Goal: Find specific page/section: Find specific page/section

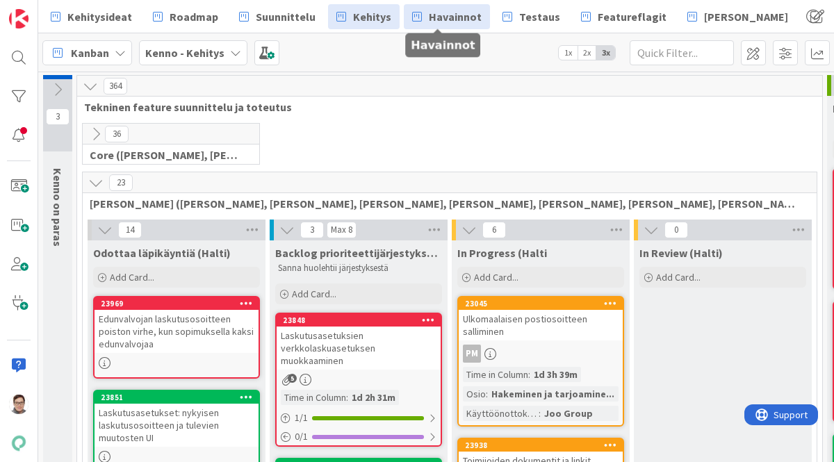
click at [443, 13] on span "Havainnot" at bounding box center [455, 16] width 53 height 17
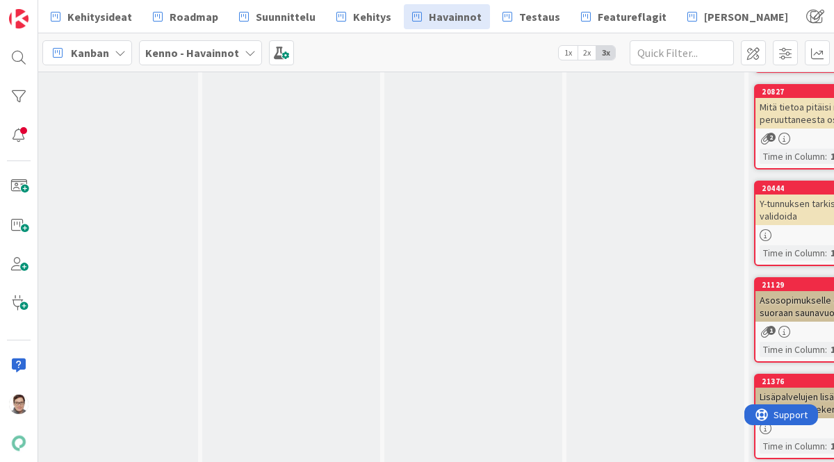
scroll to position [8528, 33]
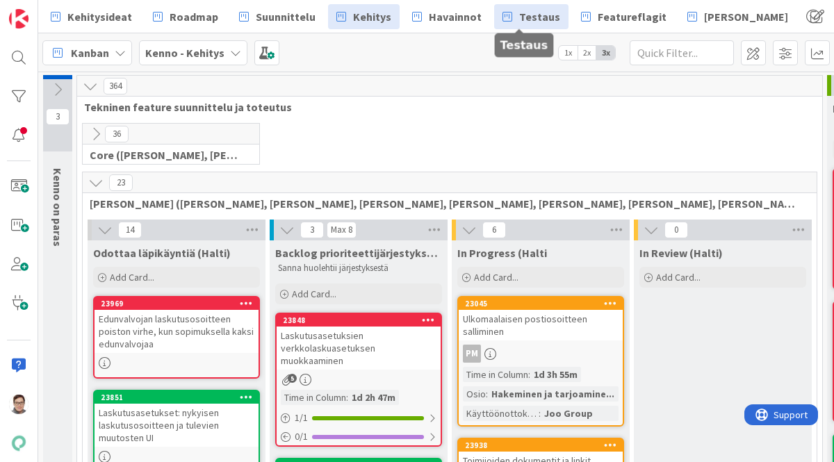
click at [526, 13] on span "Testaus" at bounding box center [539, 16] width 41 height 17
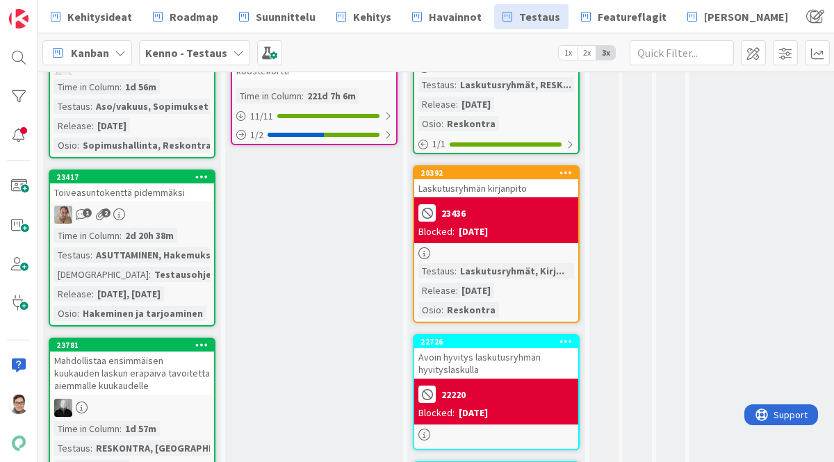
scroll to position [934, 0]
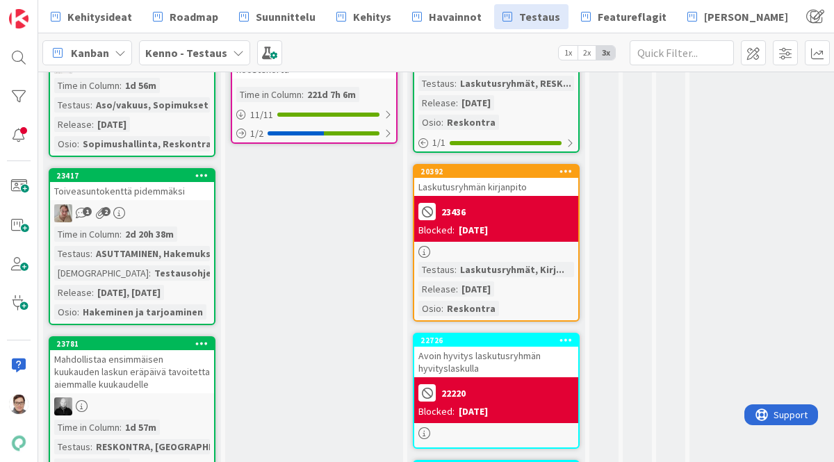
click at [520, 184] on div "Laskutusryhmän kirjanpito" at bounding box center [496, 187] width 164 height 18
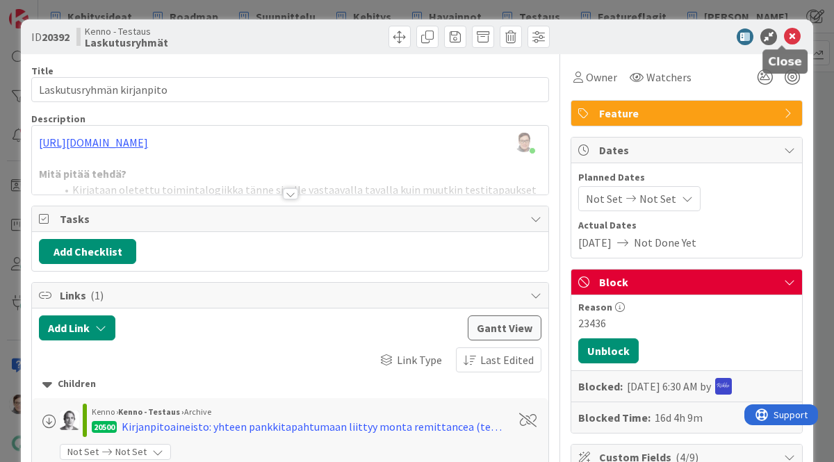
click at [784, 39] on icon at bounding box center [792, 36] width 17 height 17
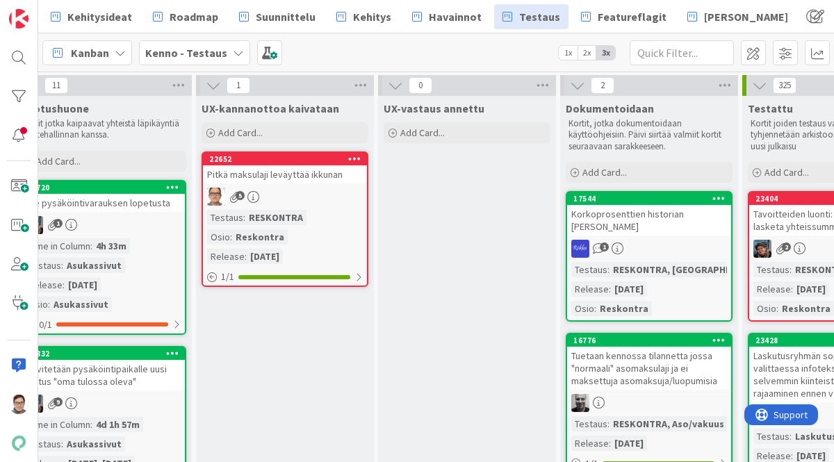
scroll to position [0, 901]
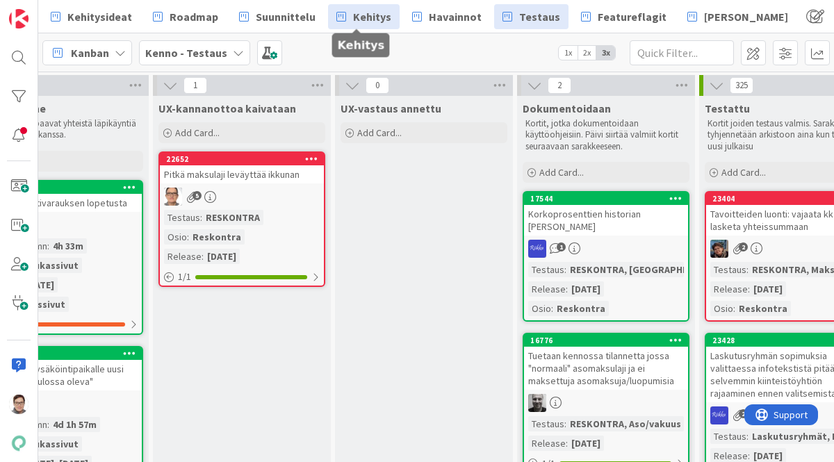
click at [366, 15] on span "Kehitys" at bounding box center [372, 16] width 38 height 17
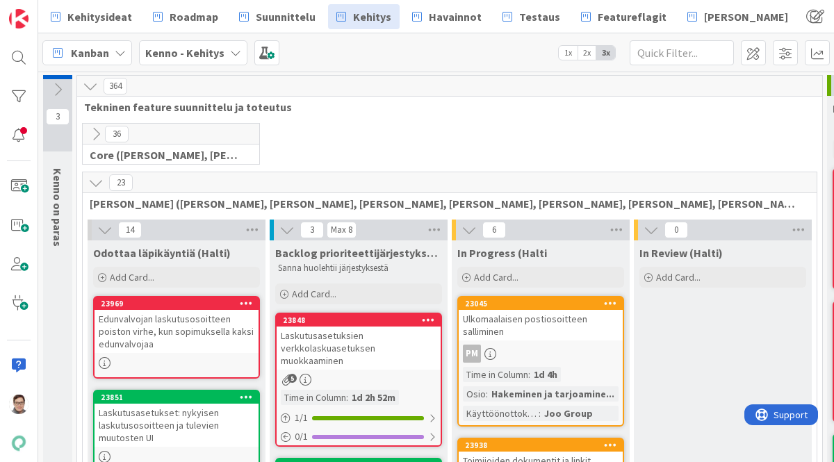
click at [95, 182] on icon at bounding box center [95, 182] width 15 height 15
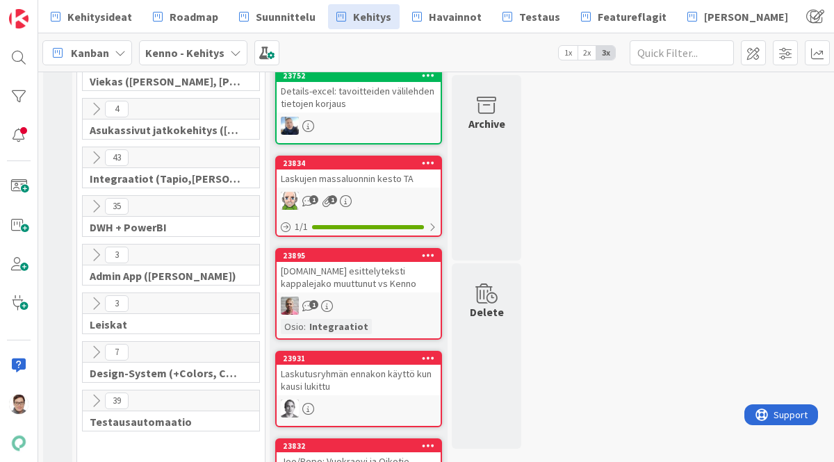
scroll to position [366, 0]
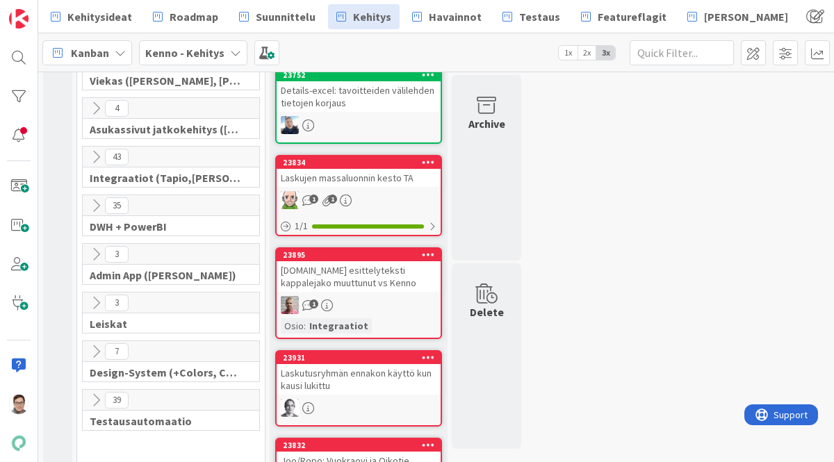
click at [95, 153] on icon at bounding box center [95, 156] width 15 height 15
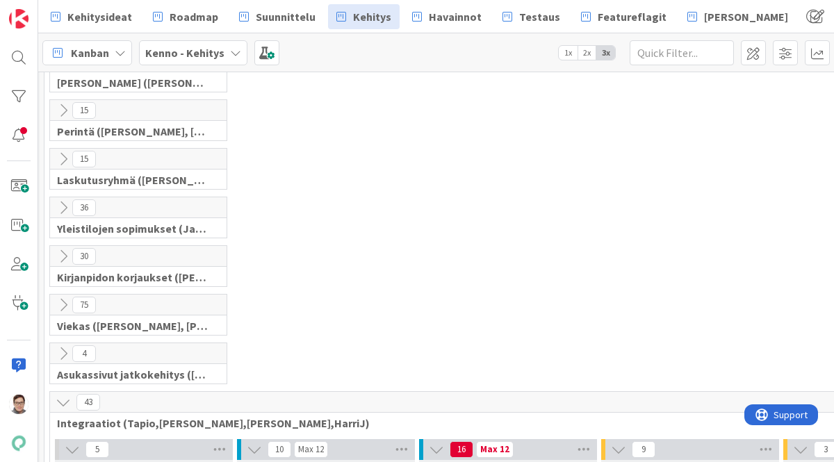
scroll to position [0, 78]
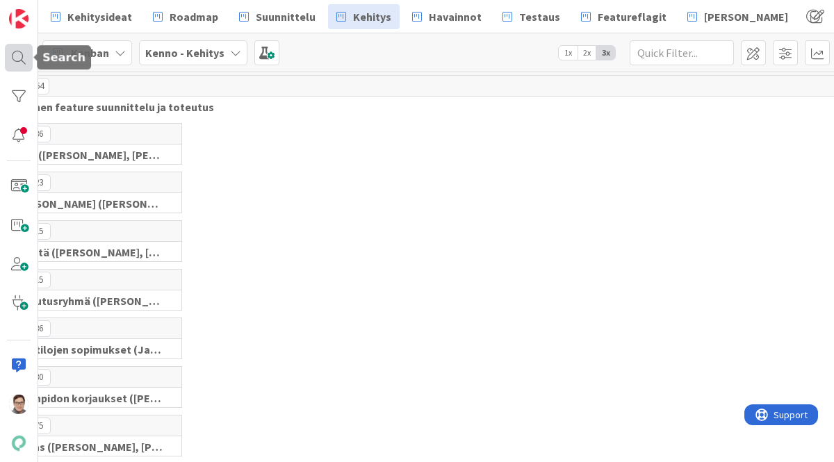
click at [15, 59] on div at bounding box center [19, 58] width 28 height 28
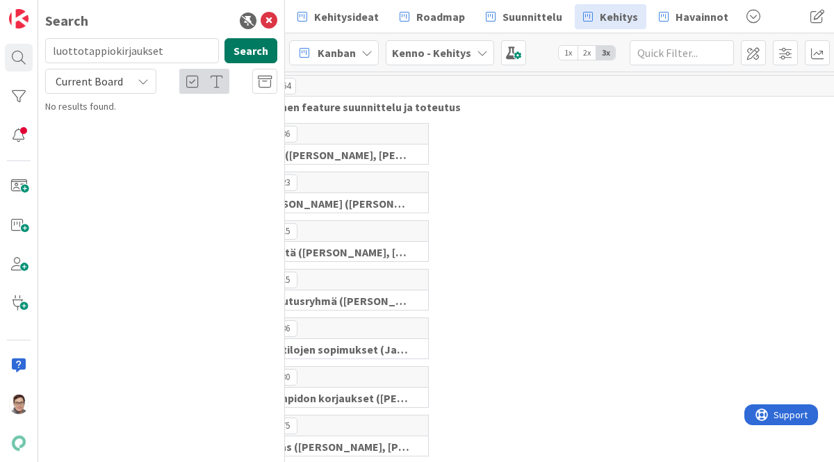
click at [252, 56] on button "Search" at bounding box center [251, 50] width 53 height 25
click at [177, 51] on input "luottotappiokirjaukset" at bounding box center [132, 50] width 174 height 25
type input "luottotappiokirjausten"
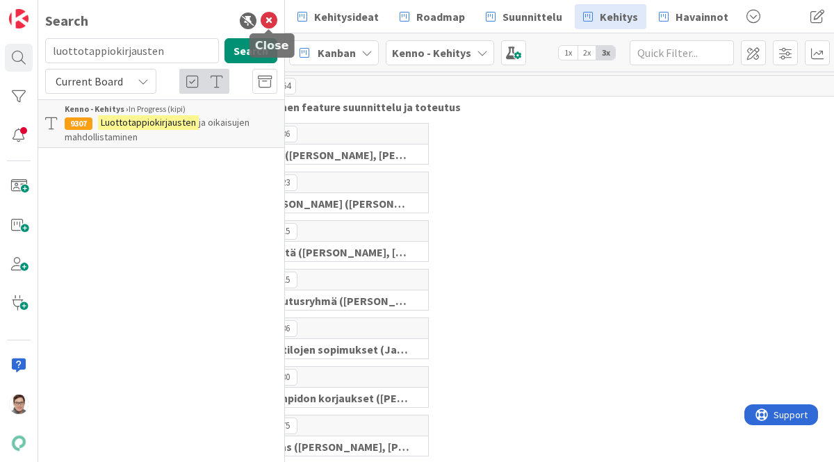
click at [269, 20] on icon at bounding box center [269, 21] width 17 height 17
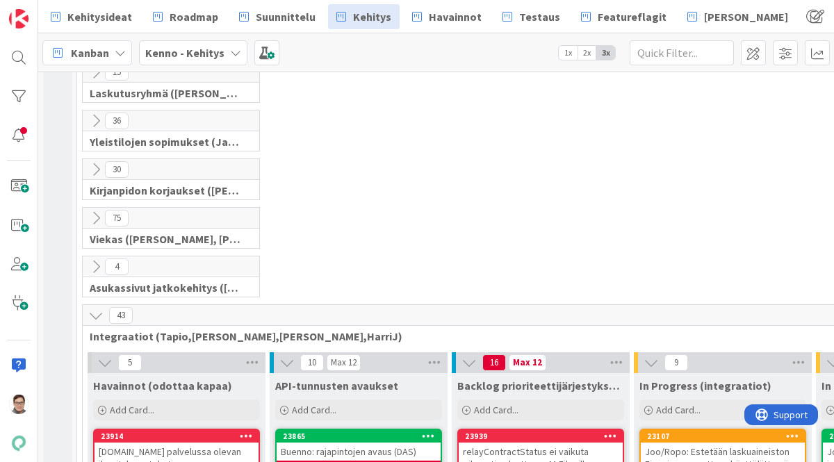
scroll to position [209, 0]
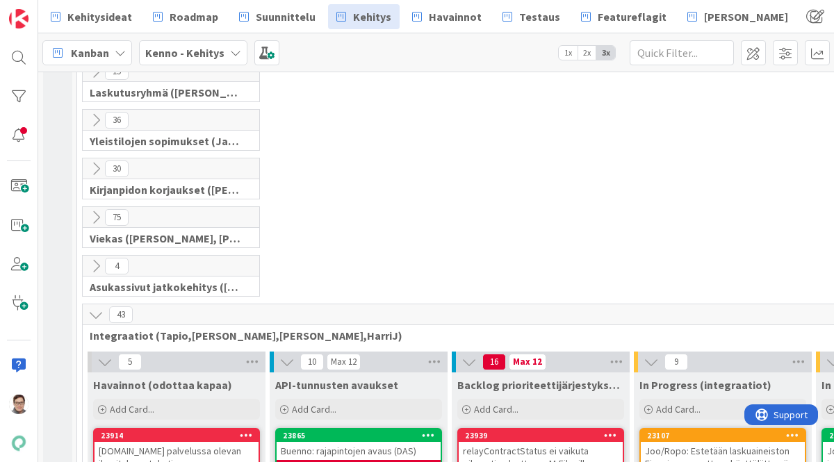
click at [96, 166] on icon at bounding box center [95, 168] width 15 height 15
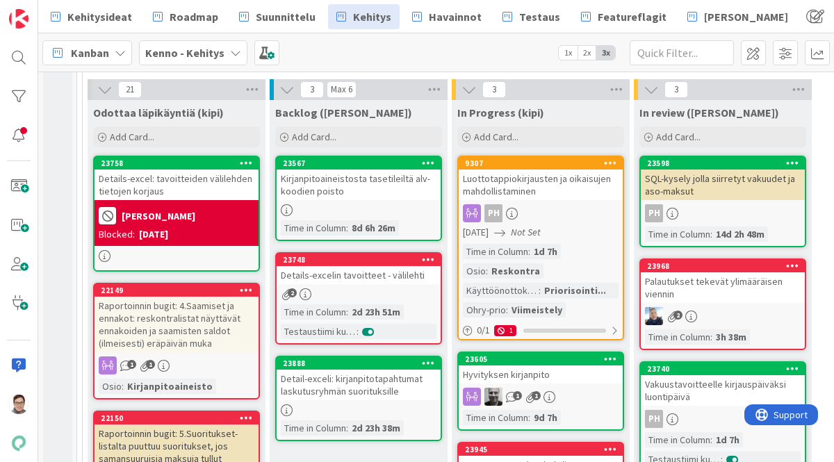
scroll to position [336, 0]
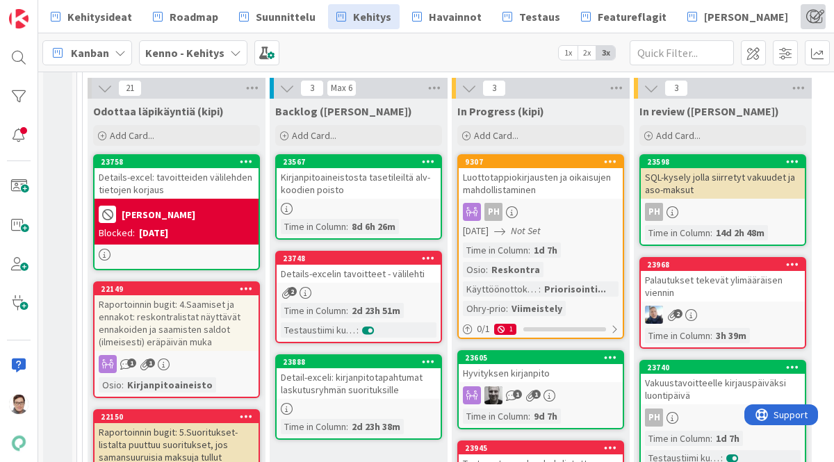
click at [801, 15] on span at bounding box center [813, 16] width 25 height 25
click at [749, 44] on span "Prio-ryhmä" at bounding box center [776, 48] width 55 height 17
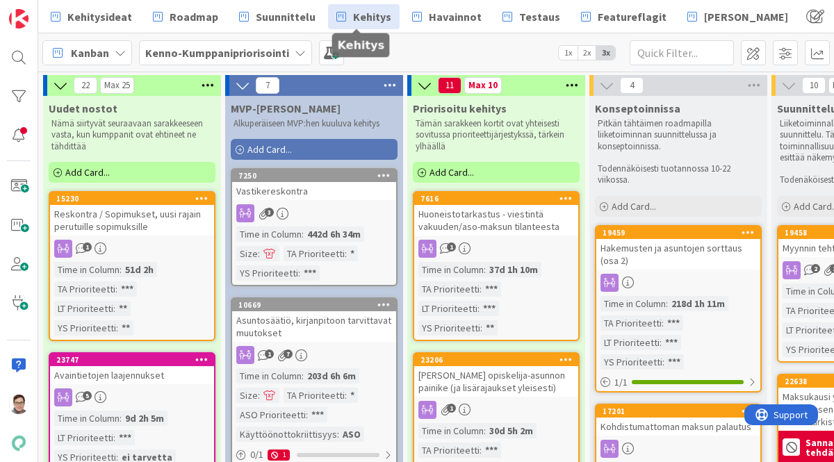
click at [355, 17] on span "Kehitys" at bounding box center [372, 16] width 38 height 17
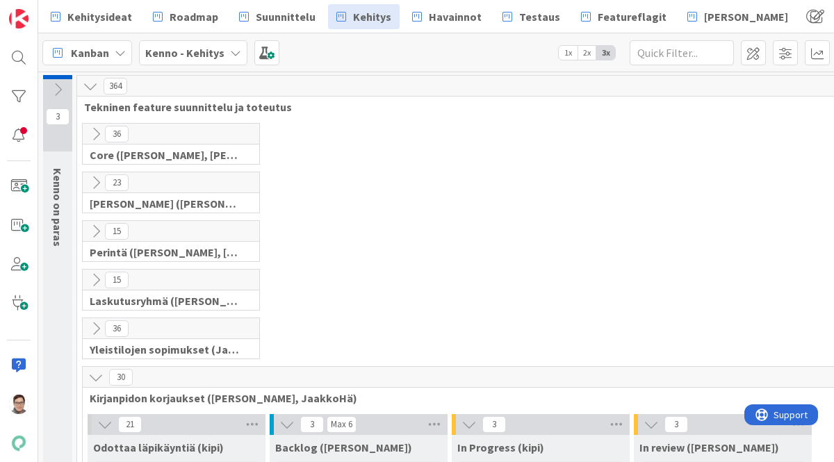
click at [93, 372] on icon at bounding box center [95, 377] width 15 height 15
